Goal: Obtain resource: Obtain resource

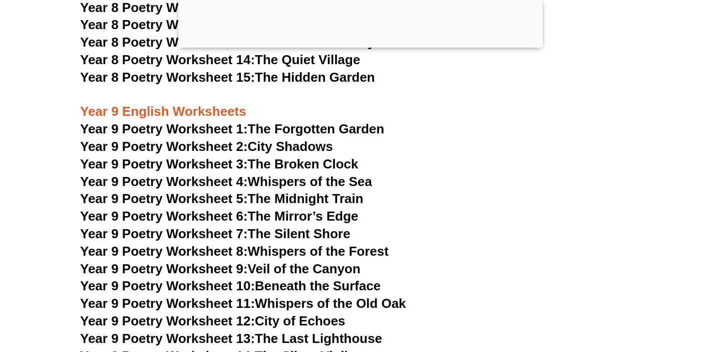
scroll to position [6636, 0]
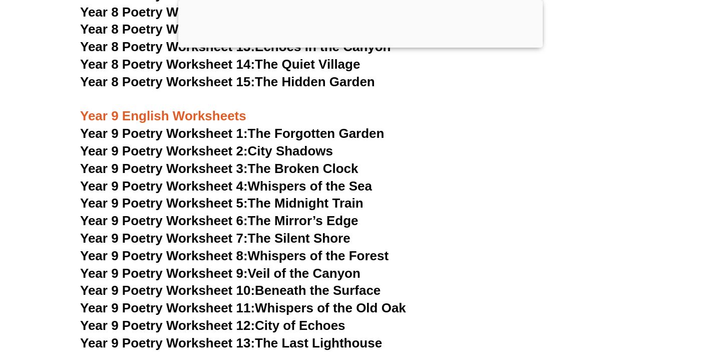
click at [311, 230] on link "Year 9 Poetry Worksheet 7: The Silent Shore" at bounding box center [215, 237] width 270 height 15
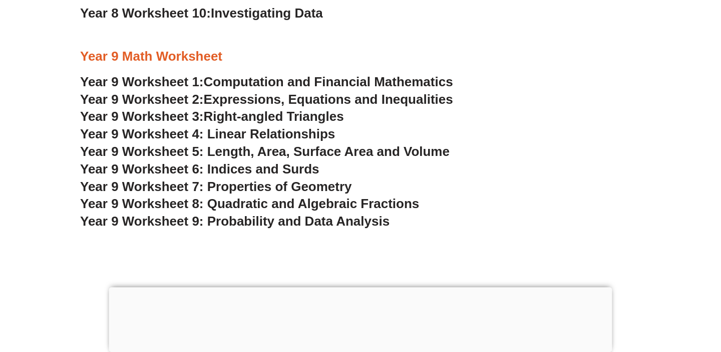
scroll to position [3428, 0]
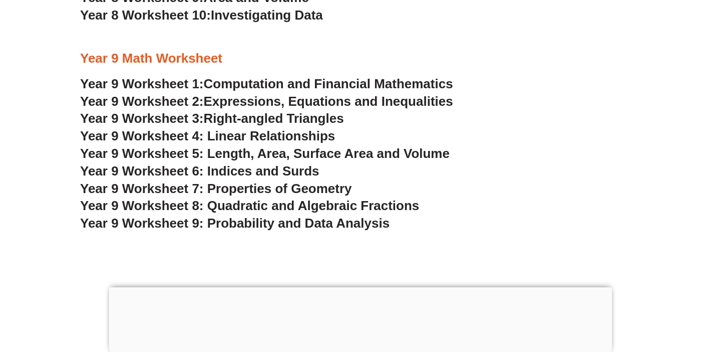
click at [300, 224] on span "Year 9 Worksheet 9: Probability and Data Analysis" at bounding box center [235, 222] width 310 height 15
click at [191, 147] on span "Year 9 Worksheet 5: Length, Area, Surface Area and Volume" at bounding box center [265, 153] width 370 height 15
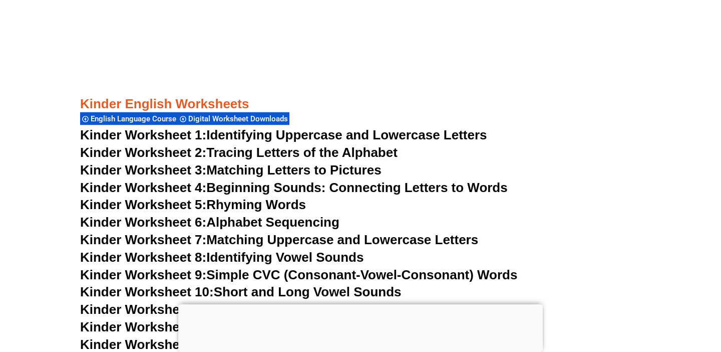
scroll to position [461, 0]
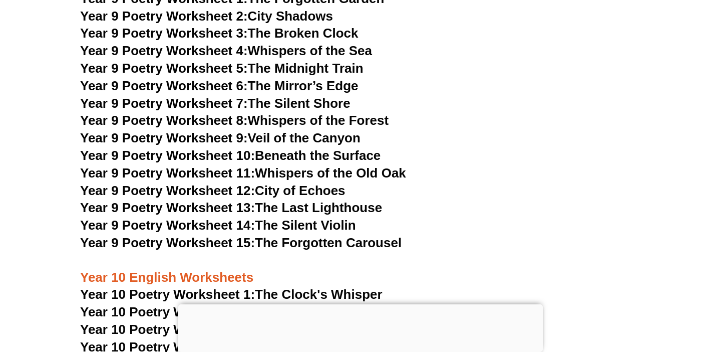
scroll to position [7128, 0]
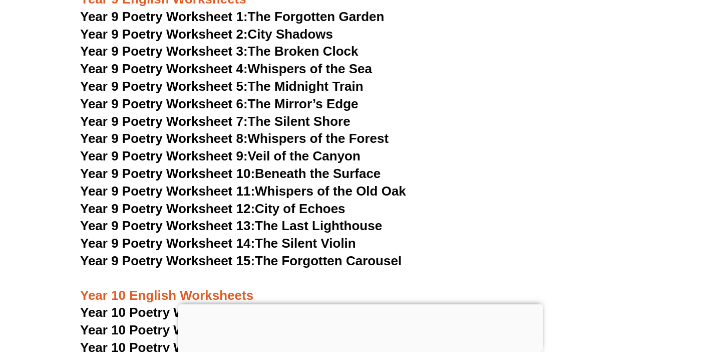
click at [342, 96] on link "Year 9 Poetry Worksheet 6: The Mirror’s Edge" at bounding box center [219, 103] width 278 height 15
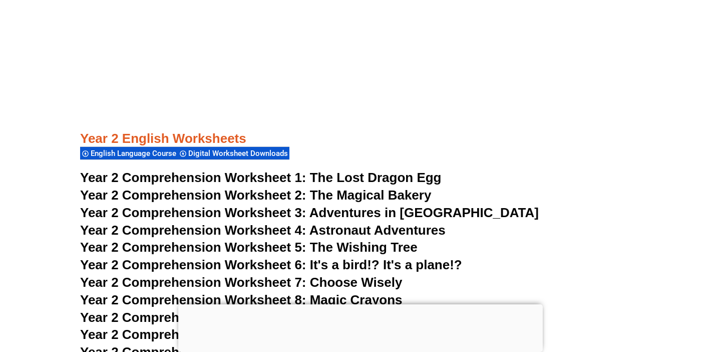
scroll to position [2459, 0]
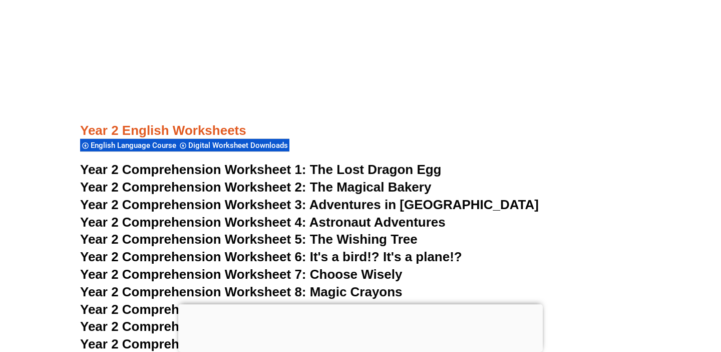
click at [278, 181] on span "Year 2 Comprehension Worksheet 2:" at bounding box center [193, 186] width 226 height 15
